Goal: Task Accomplishment & Management: Manage account settings

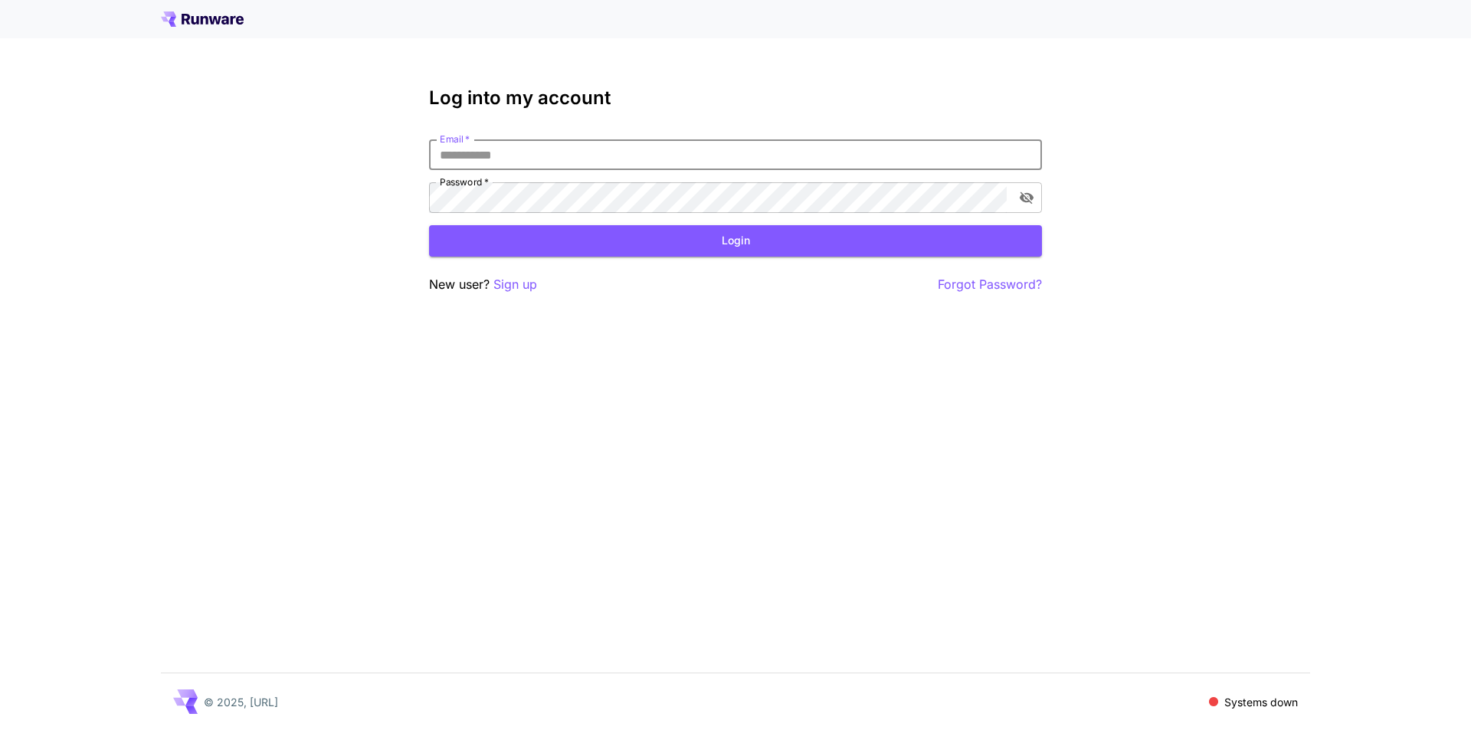
click at [726, 153] on input "Email   *" at bounding box center [735, 154] width 613 height 31
type input "**********"
click at [634, 238] on button "Login" at bounding box center [735, 240] width 613 height 31
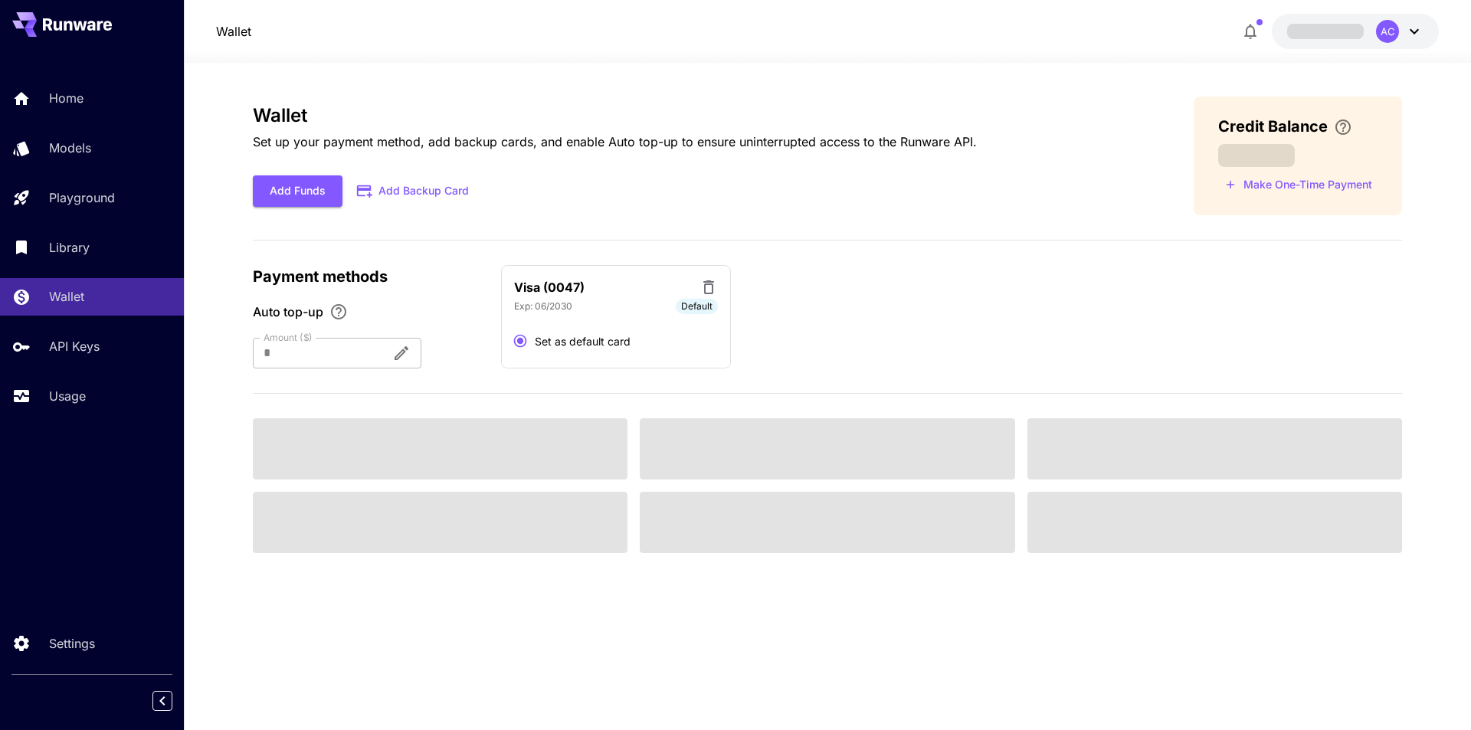
type input "**"
